Goal: Task Accomplishment & Management: Manage account settings

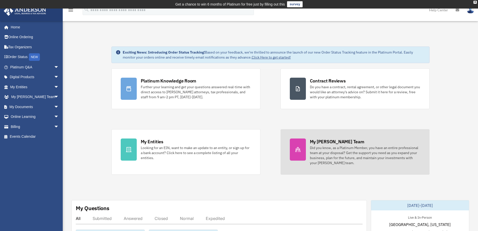
click at [348, 152] on div "Did you know, as a Platinum Member, you have an entire professional team at you…" at bounding box center [365, 155] width 110 height 20
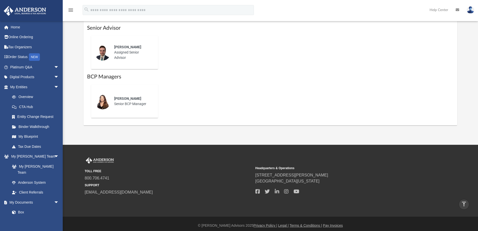
scroll to position [133, 0]
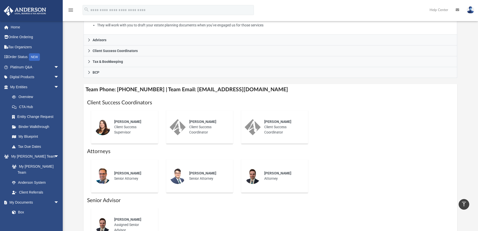
click at [472, 9] on img at bounding box center [471, 9] width 8 height 7
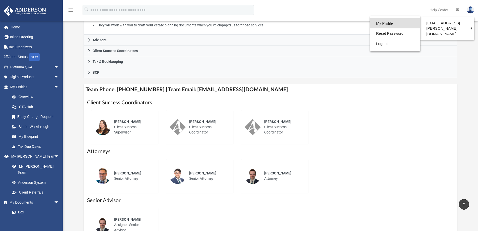
click at [386, 22] on link "My Profile" at bounding box center [395, 23] width 50 height 10
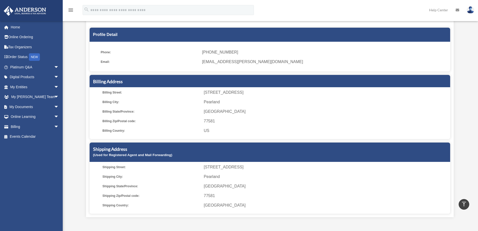
scroll to position [25, 0]
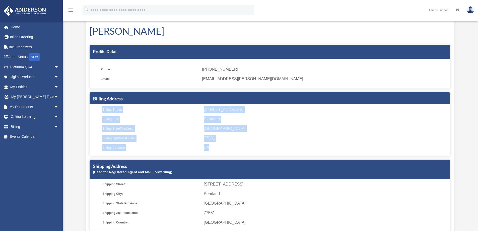
drag, startPoint x: 246, startPoint y: 148, endPoint x: 96, endPoint y: 107, distance: 155.4
click at [96, 107] on ul "[GEOGRAPHIC_DATA]: [STREET_ADDRESS] Billing City: [GEOGRAPHIC_DATA] Billing Sta…" at bounding box center [269, 128] width 357 height 45
copy ul "[GEOGRAPHIC_DATA]: [STREET_ADDRESS] Billing City: [GEOGRAPHIC_DATA] Billing Sta…"
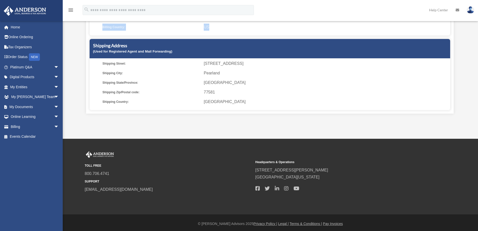
scroll to position [148, 0]
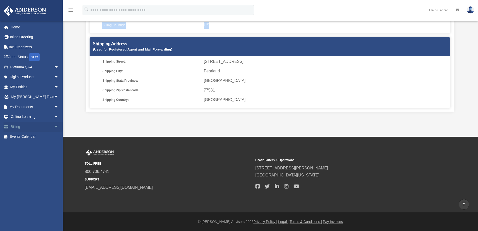
click at [21, 126] on link "Billing arrow_drop_down" at bounding box center [35, 127] width 63 height 10
click at [54, 126] on span "arrow_drop_down" at bounding box center [59, 127] width 10 height 10
click at [35, 157] on link "Manage Payments" at bounding box center [36, 157] width 59 height 10
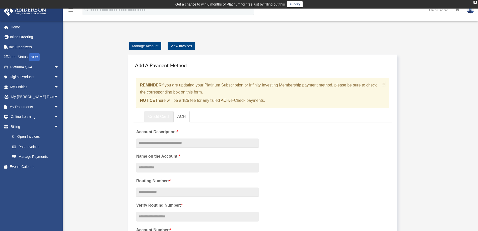
click at [158, 117] on link "Credit Card" at bounding box center [158, 116] width 29 height 11
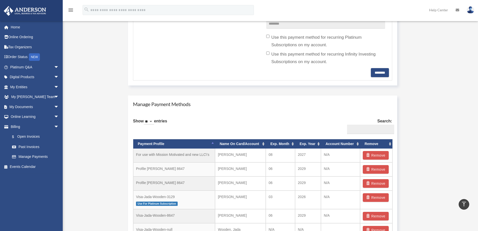
scroll to position [276, 0]
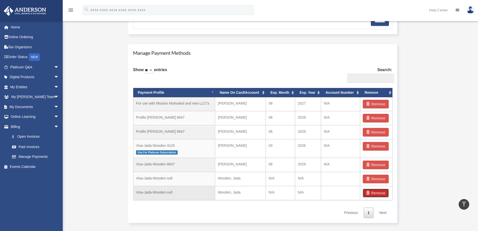
click at [379, 193] on button "Remove" at bounding box center [376, 193] width 26 height 9
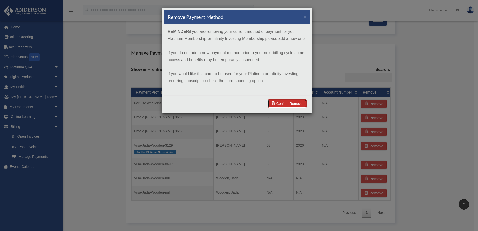
click at [282, 105] on link "Confirm Removal" at bounding box center [287, 103] width 39 height 9
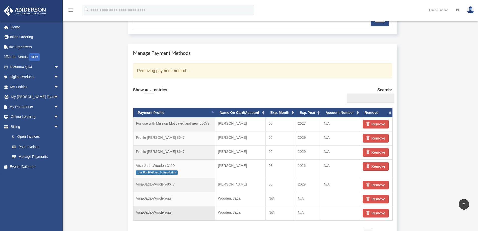
click at [389, 214] on td "Remove" at bounding box center [376, 213] width 32 height 14
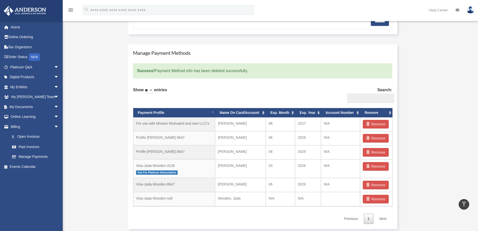
click at [373, 198] on button "Remove" at bounding box center [376, 199] width 26 height 9
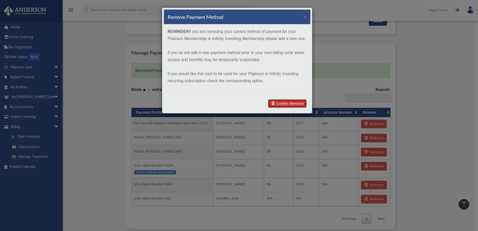
click at [283, 102] on link "Confirm Removal" at bounding box center [287, 103] width 39 height 9
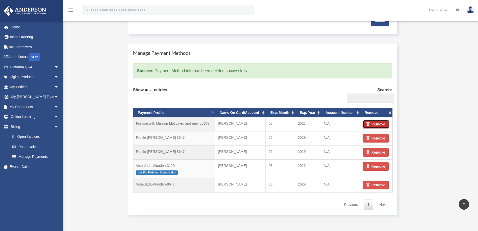
click at [379, 125] on button "Remove" at bounding box center [376, 124] width 26 height 9
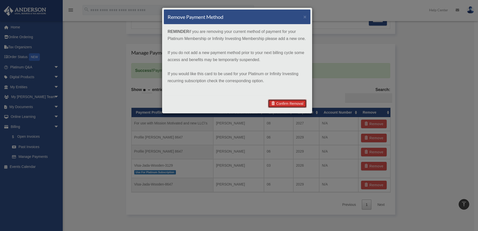
click at [292, 104] on link "Confirm Removal" at bounding box center [287, 103] width 39 height 9
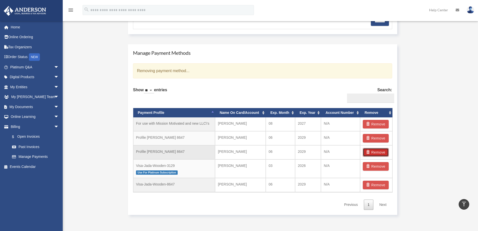
click at [380, 154] on button "Remove" at bounding box center [376, 152] width 26 height 9
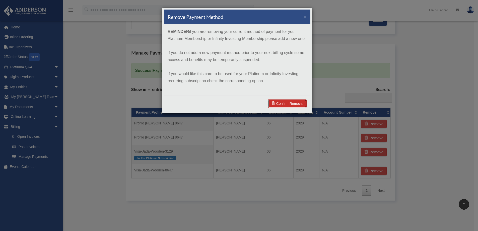
click at [278, 105] on link "Confirm Removal" at bounding box center [287, 103] width 39 height 9
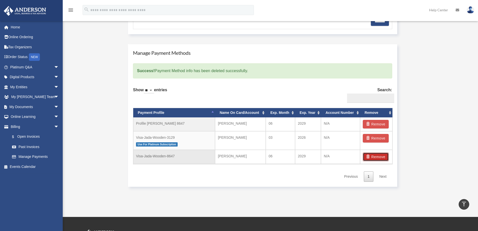
click at [375, 155] on button "Remove" at bounding box center [376, 156] width 26 height 9
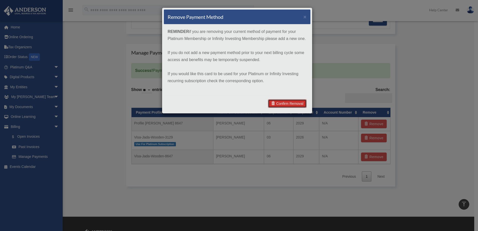
click at [293, 103] on link "Confirm Removal" at bounding box center [287, 103] width 39 height 9
